Goal: Information Seeking & Learning: Learn about a topic

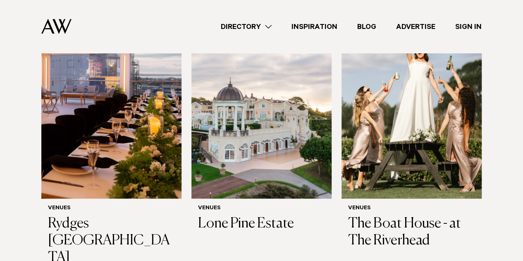
scroll to position [304, 0]
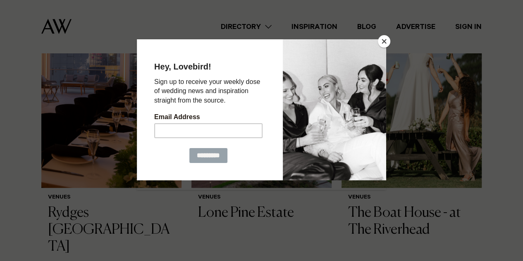
click at [386, 41] on button "Close" at bounding box center [384, 41] width 12 height 12
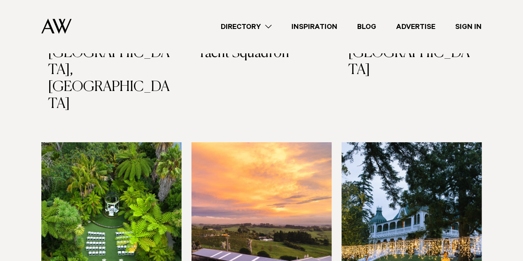
scroll to position [1389, 0]
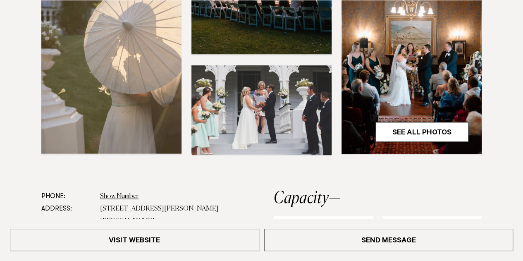
scroll to position [306, 0]
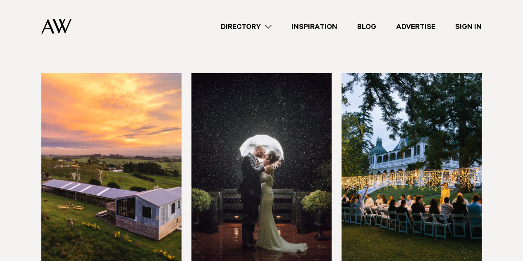
scroll to position [1389, 0]
click at [260, 123] on img at bounding box center [261, 167] width 140 height 188
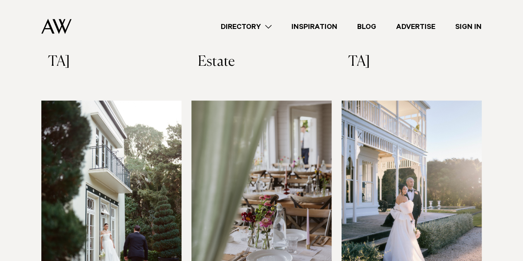
scroll to position [1871, 0]
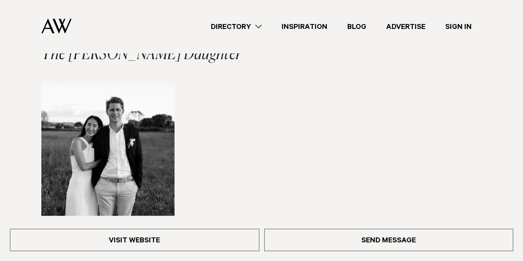
scroll to position [874, 0]
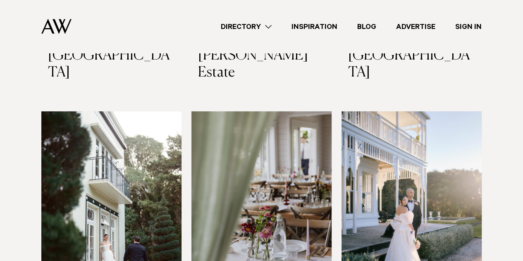
scroll to position [1871, 0]
click at [387, 144] on img at bounding box center [412, 205] width 140 height 188
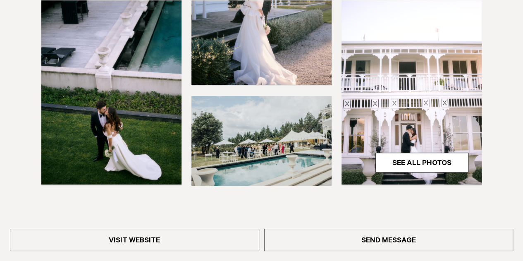
scroll to position [257, 0]
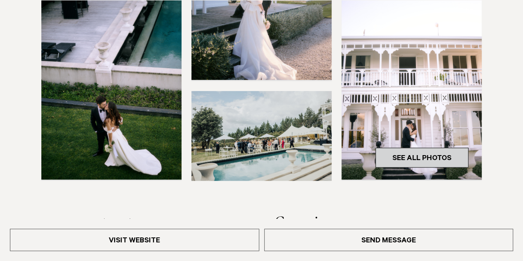
click at [416, 155] on link "See All Photos" at bounding box center [422, 158] width 93 height 20
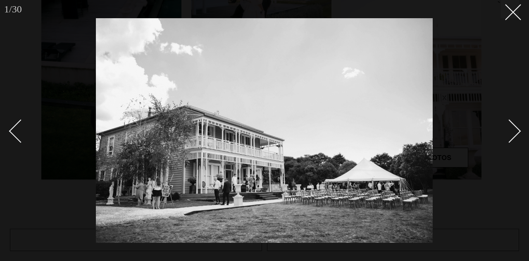
click at [516, 127] on div "Next slide" at bounding box center [510, 131] width 24 height 24
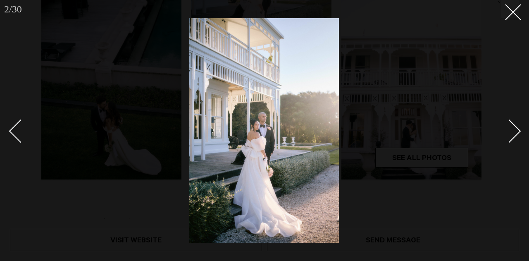
click at [516, 127] on div "Next slide" at bounding box center [510, 131] width 24 height 24
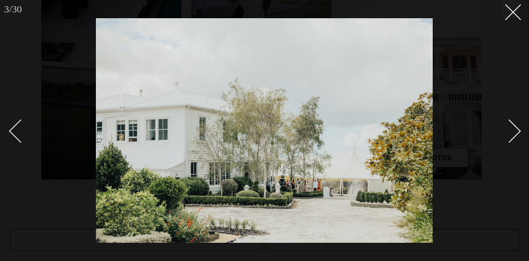
click at [516, 127] on div "Next slide" at bounding box center [510, 131] width 24 height 24
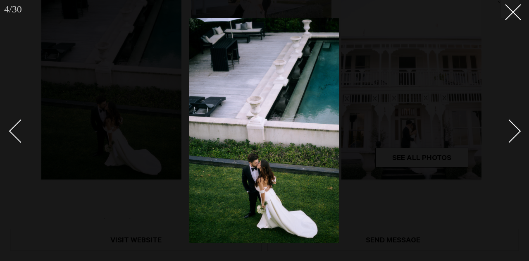
click at [516, 127] on div "Next slide" at bounding box center [510, 131] width 24 height 24
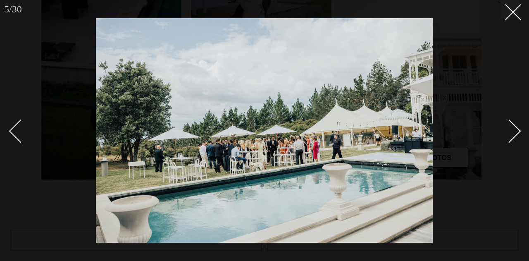
click at [516, 127] on div "Next slide" at bounding box center [510, 131] width 24 height 24
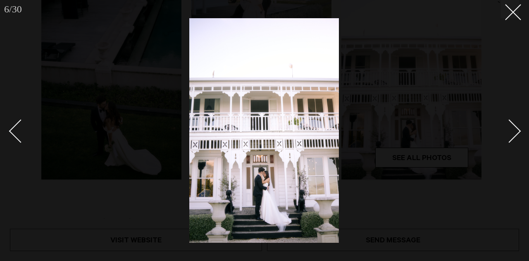
click at [516, 127] on div "Next slide" at bounding box center [510, 131] width 24 height 24
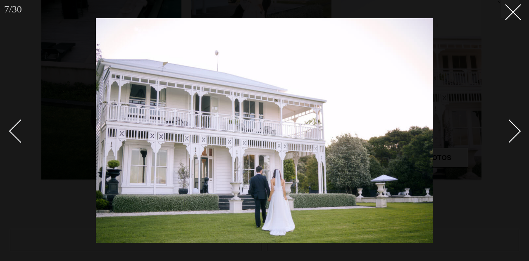
click at [516, 127] on div "Next slide" at bounding box center [510, 131] width 24 height 24
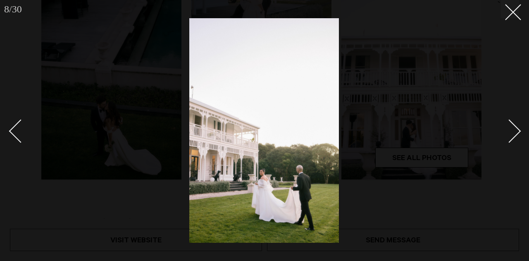
click at [516, 127] on div "Next slide" at bounding box center [510, 131] width 24 height 24
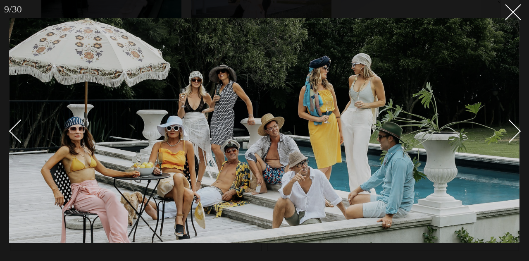
click at [516, 127] on div "Next slide" at bounding box center [510, 131] width 24 height 24
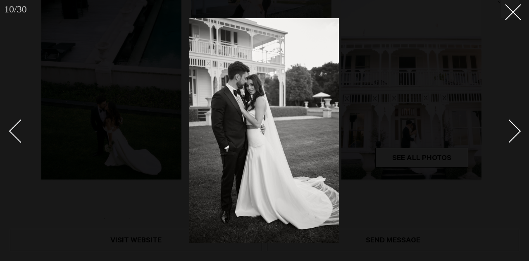
click at [516, 127] on div "Next slide" at bounding box center [510, 131] width 24 height 24
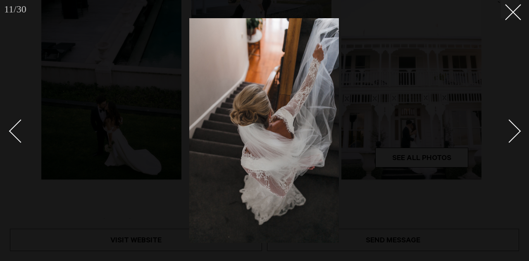
click at [516, 127] on div "Next slide" at bounding box center [510, 131] width 24 height 24
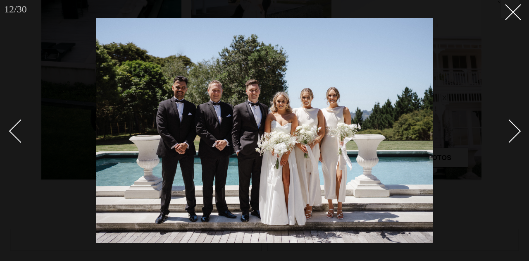
click at [516, 127] on div "Next slide" at bounding box center [510, 131] width 24 height 24
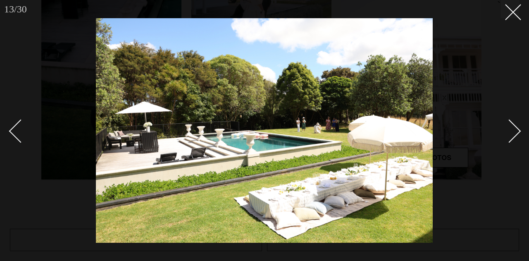
click at [516, 127] on div "Next slide" at bounding box center [510, 131] width 24 height 24
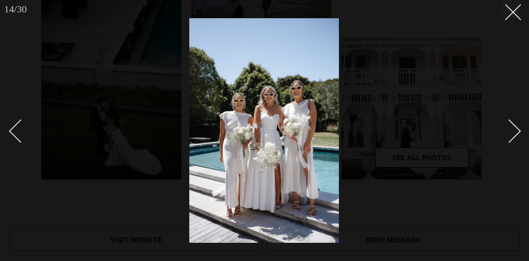
click at [516, 127] on div "Next slide" at bounding box center [510, 131] width 24 height 24
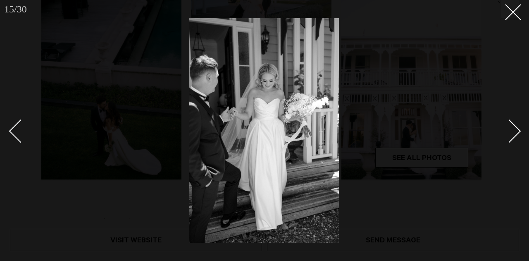
click at [516, 127] on div "Next slide" at bounding box center [510, 131] width 24 height 24
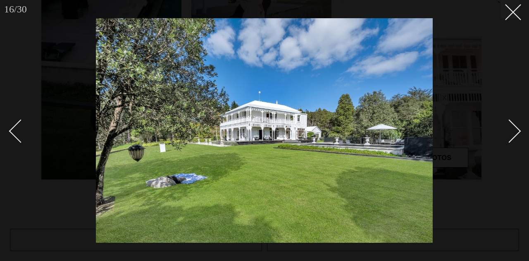
click at [516, 127] on div "Next slide" at bounding box center [510, 131] width 24 height 24
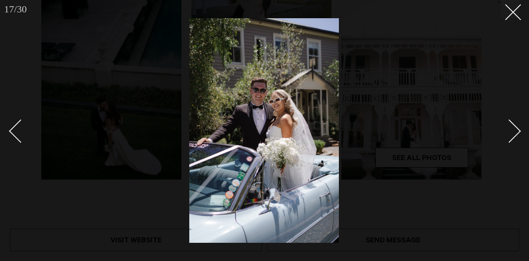
click at [516, 127] on div "Next slide" at bounding box center [510, 131] width 24 height 24
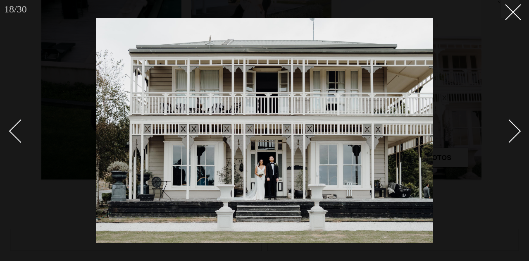
click at [516, 127] on div "Next slide" at bounding box center [510, 131] width 24 height 24
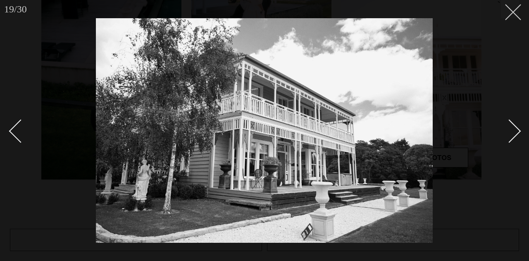
click at [509, 10] on icon at bounding box center [510, 9] width 10 height 10
